Goal: Transaction & Acquisition: Purchase product/service

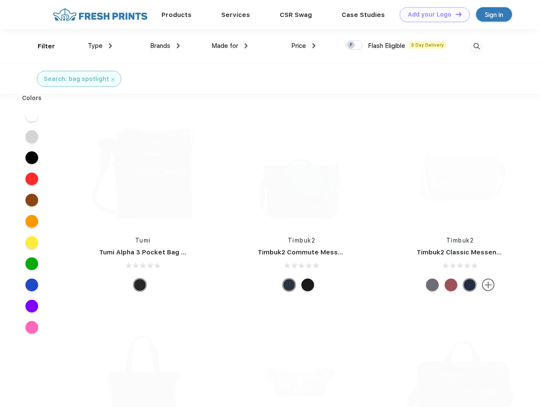
scroll to position [0, 0]
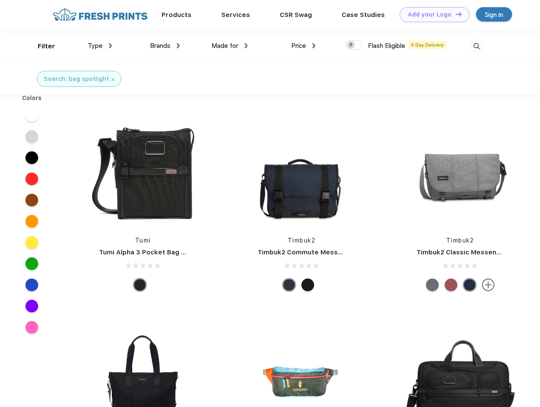
click at [431, 14] on link "Add your Logo Design Tool" at bounding box center [434, 14] width 70 height 15
click at [0, 0] on div "Design Tool" at bounding box center [0, 0] width 0 height 0
click at [455, 14] on link "Add your Logo Design Tool" at bounding box center [434, 14] width 70 height 15
click at [41, 46] on div "Filter" at bounding box center [46, 47] width 17 height 10
click at [100, 46] on span "Type" at bounding box center [95, 46] width 15 height 8
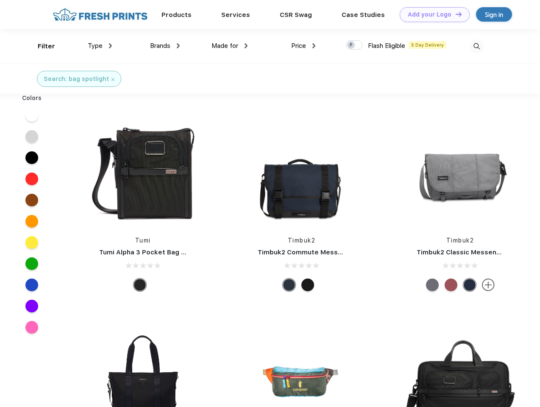
click at [165, 46] on span "Brands" at bounding box center [160, 46] width 20 height 8
click at [230, 46] on span "Made for" at bounding box center [224, 46] width 27 height 8
click at [303, 46] on span "Price" at bounding box center [298, 46] width 15 height 8
click at [354, 45] on div at bounding box center [354, 44] width 17 height 9
click at [351, 45] on input "checkbox" at bounding box center [349, 43] width 6 height 6
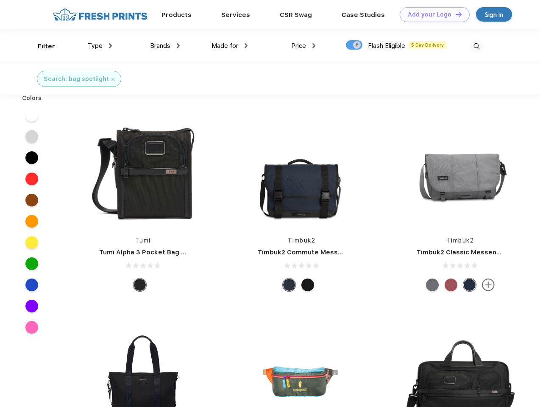
click at [476, 46] on img at bounding box center [476, 46] width 14 height 14
